Goal: Find specific page/section: Find specific page/section

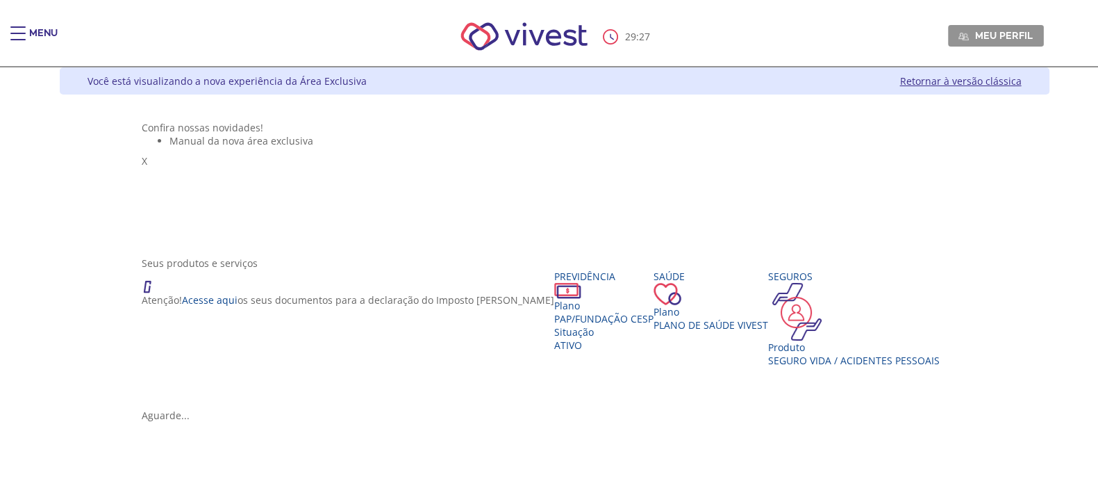
click at [260, 147] on ul "Manual da nova área exclusiva" at bounding box center [554, 140] width 825 height 13
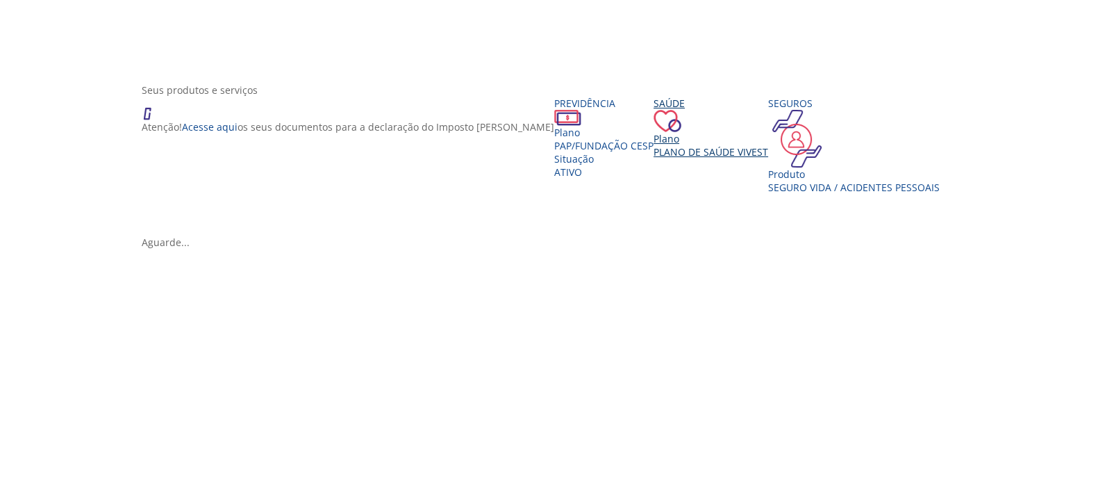
click at [654, 158] on span "Plano de Saúde VIVEST" at bounding box center [711, 151] width 115 height 13
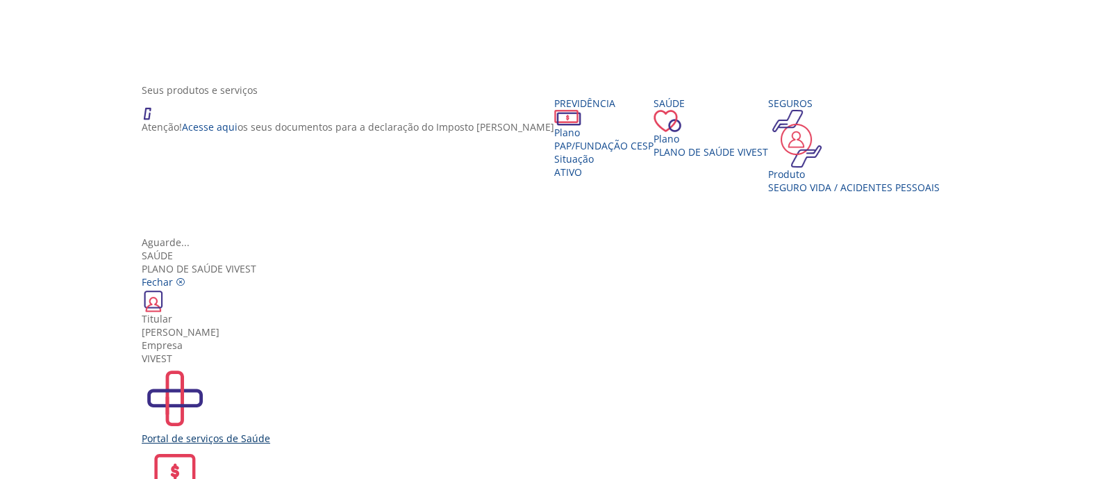
click at [379, 365] on div "Portal de serviços de Saúde" at bounding box center [554, 405] width 825 height 80
click at [208, 365] on img "Vivest" at bounding box center [175, 398] width 67 height 67
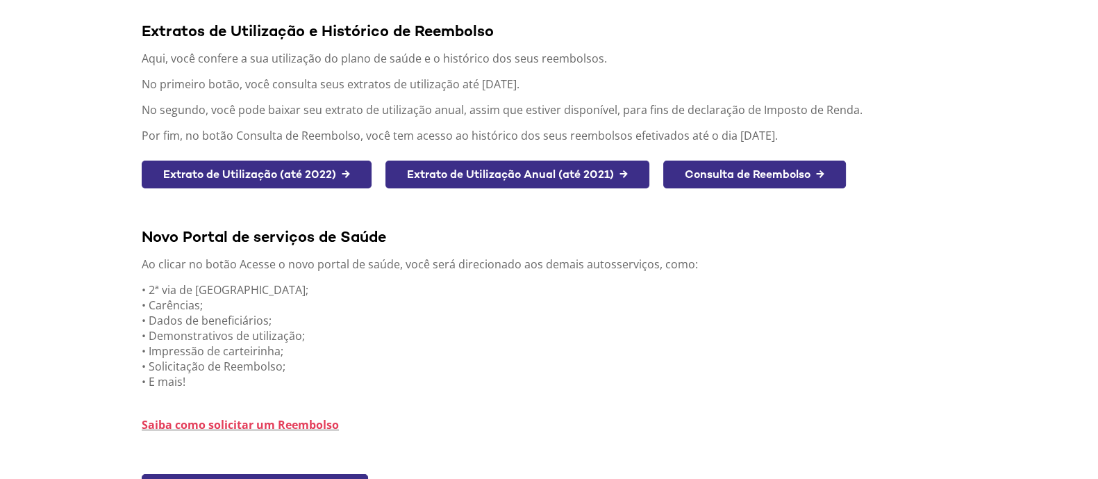
scroll to position [321, 0]
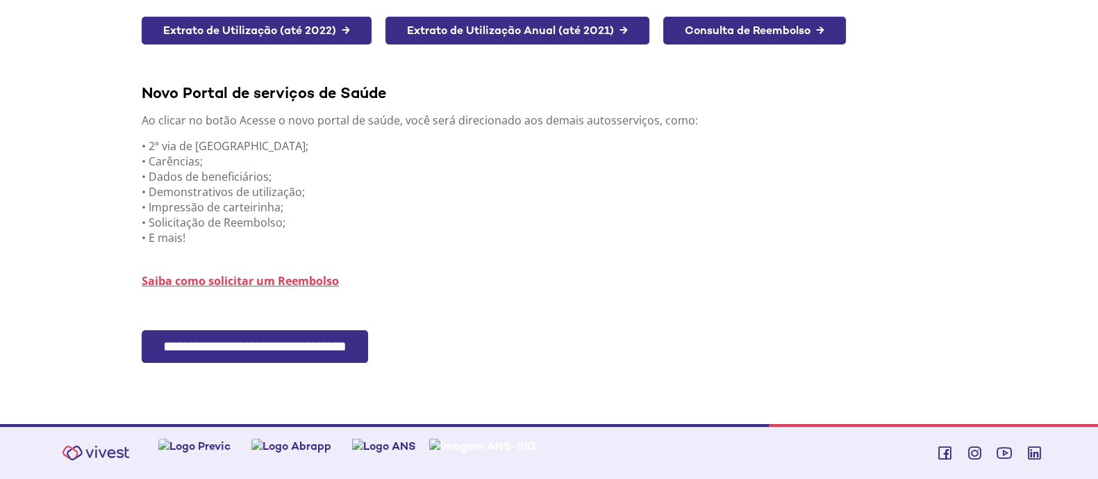
click at [266, 343] on input "**********" at bounding box center [255, 346] width 226 height 33
